Goal: Find contact information: Find contact information

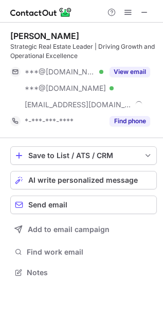
scroll to position [265, 163]
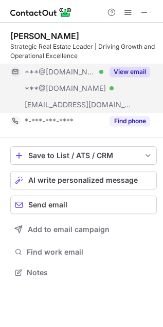
click at [131, 68] on button "View email" at bounding box center [129, 72] width 41 height 10
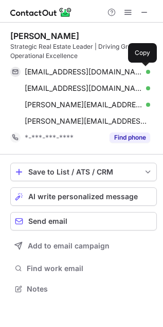
scroll to position [281, 163]
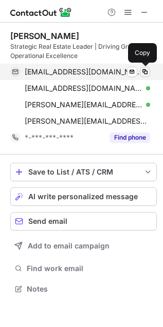
click at [142, 67] on button at bounding box center [145, 72] width 10 height 10
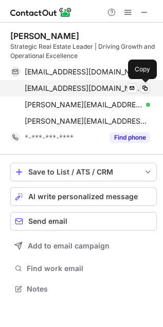
click at [145, 89] on span at bounding box center [145, 88] width 8 height 8
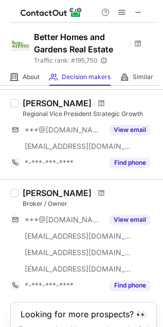
scroll to position [855, 0]
